Goal: Check status: Check status

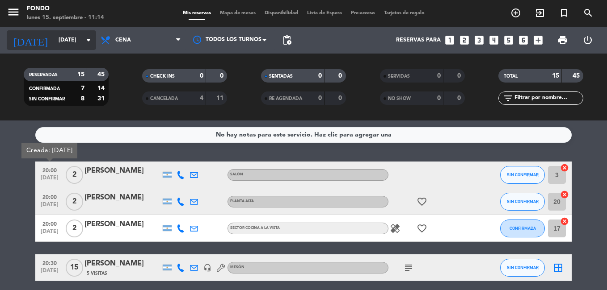
click at [89, 40] on icon "arrow_drop_down" at bounding box center [88, 40] width 11 height 11
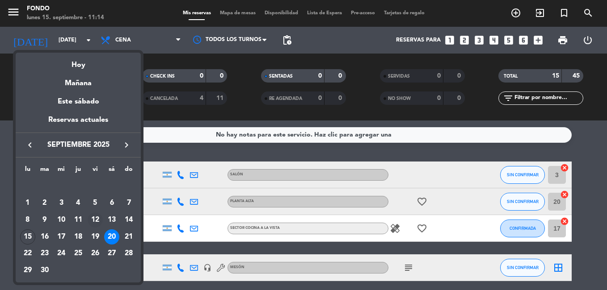
click at [93, 220] on div "12" at bounding box center [95, 220] width 15 height 15
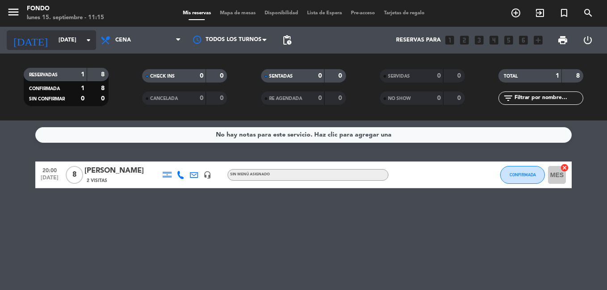
click at [84, 41] on icon "arrow_drop_down" at bounding box center [88, 40] width 11 height 11
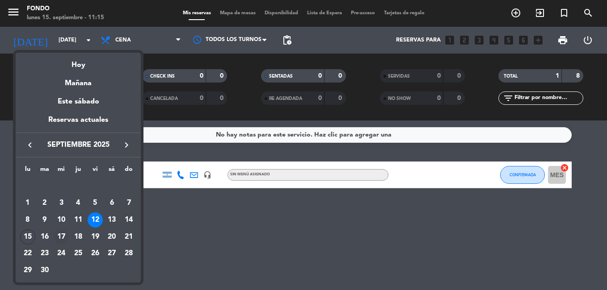
click at [59, 235] on div "17" at bounding box center [61, 237] width 15 height 15
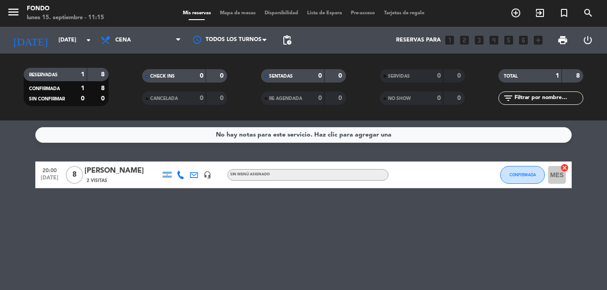
type input "[DATE]"
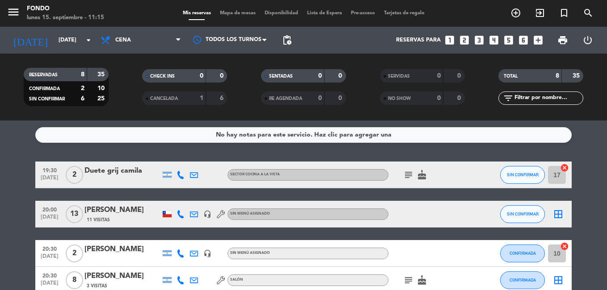
click at [0, 206] on html "close × Fondo × chrome_reader_mode Listado de Reservas account_box Clientes acc…" at bounding box center [303, 145] width 607 height 290
click at [108, 214] on div "[PERSON_NAME]" at bounding box center [122, 211] width 76 height 12
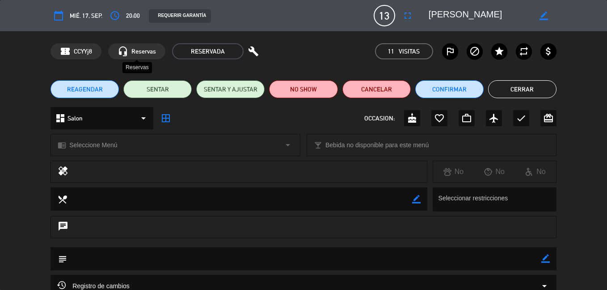
click at [139, 50] on span "Reservas" at bounding box center [143, 51] width 25 height 10
click at [515, 88] on button "Cerrar" at bounding box center [522, 89] width 68 height 18
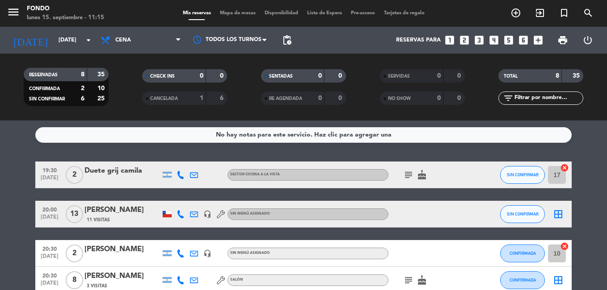
click at [0, 190] on html "close × Fondo × chrome_reader_mode Listado de Reservas account_box Clientes acc…" at bounding box center [303, 145] width 607 height 290
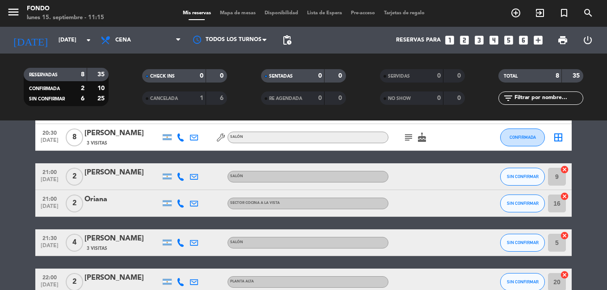
scroll to position [161, 0]
